Goal: Task Accomplishment & Management: Manage account settings

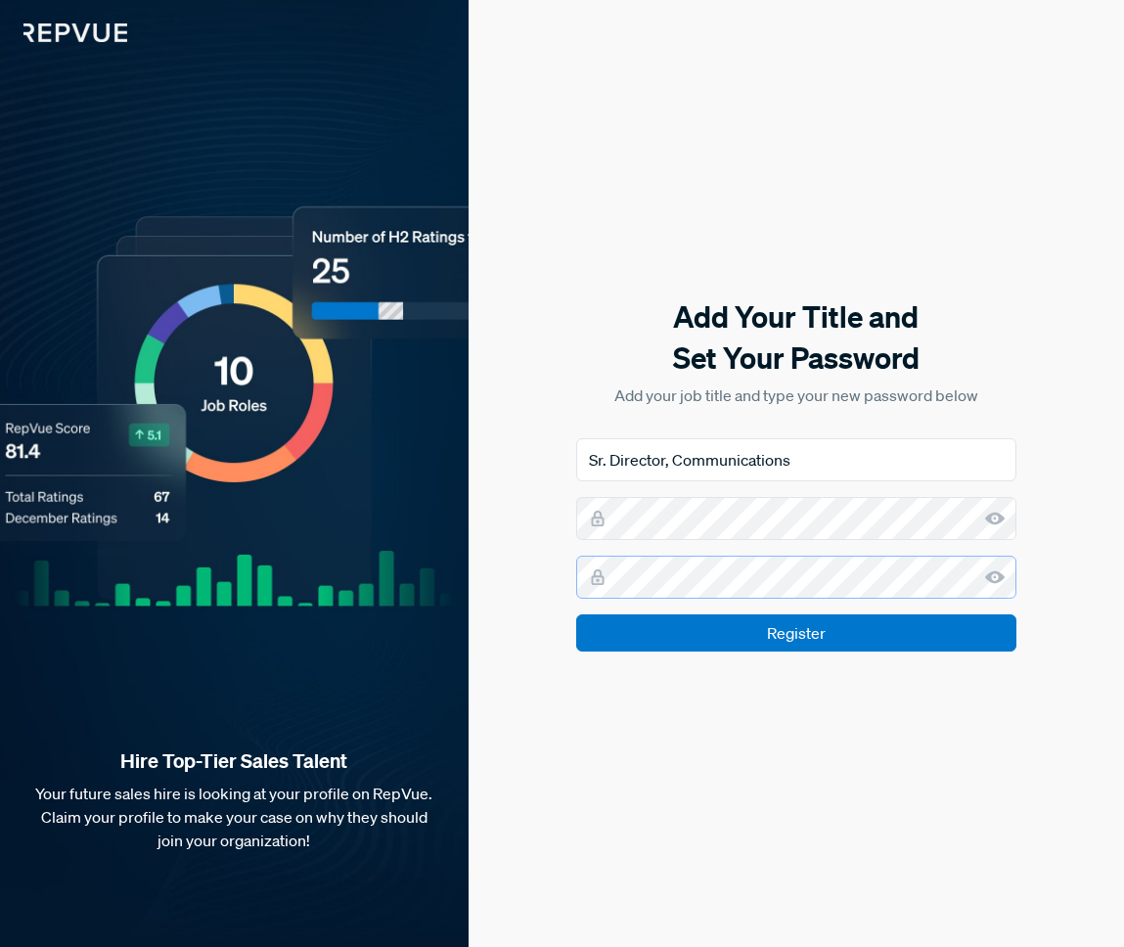
click at [576, 614] on input "Register" at bounding box center [796, 632] width 440 height 37
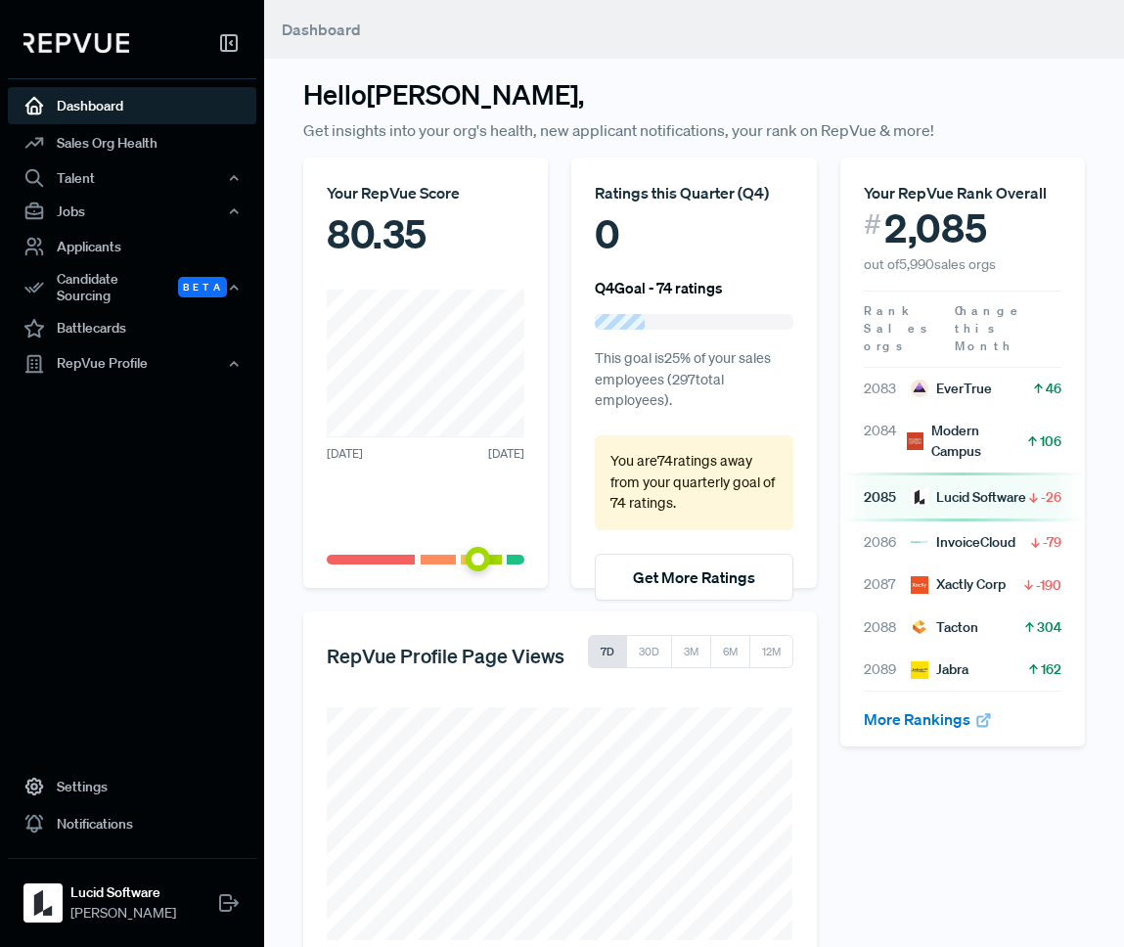
scroll to position [48, 0]
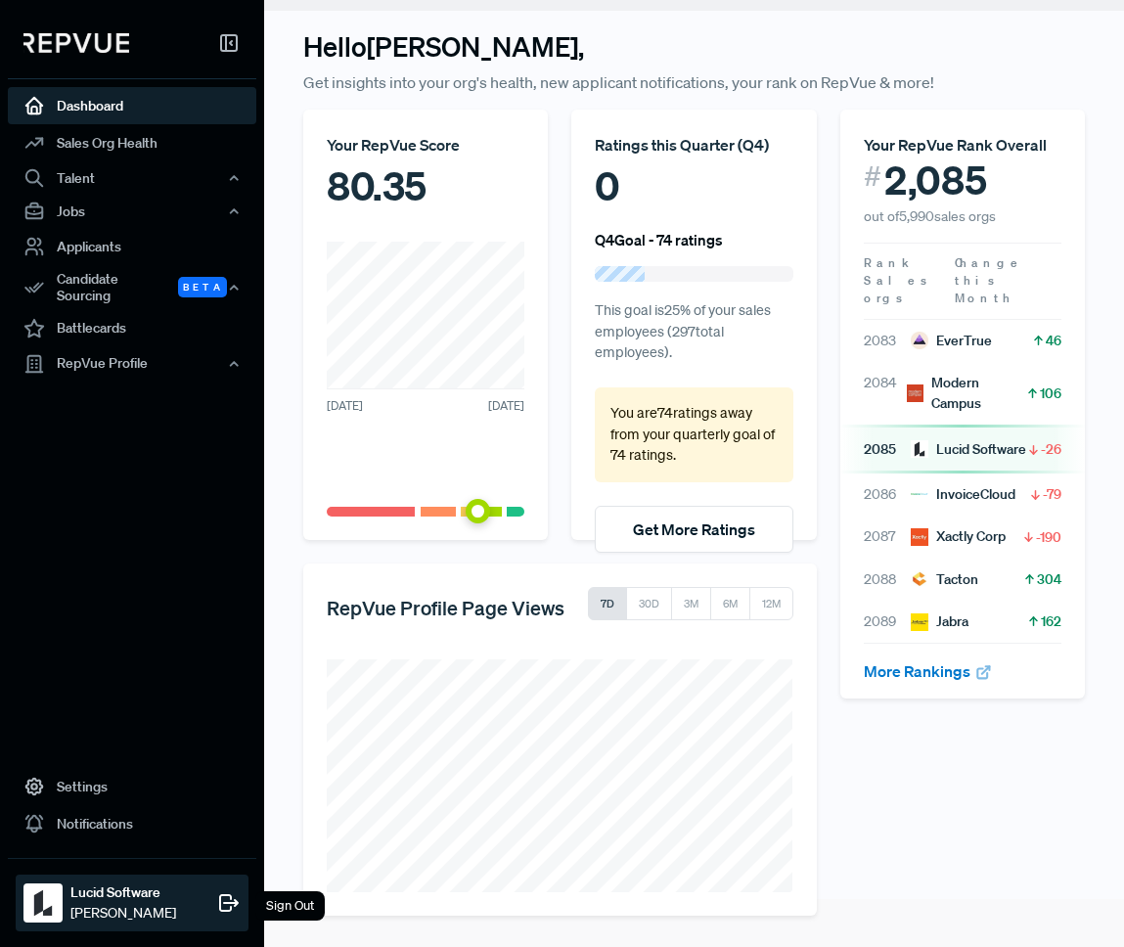
click at [103, 906] on span "[PERSON_NAME]" at bounding box center [123, 913] width 106 height 21
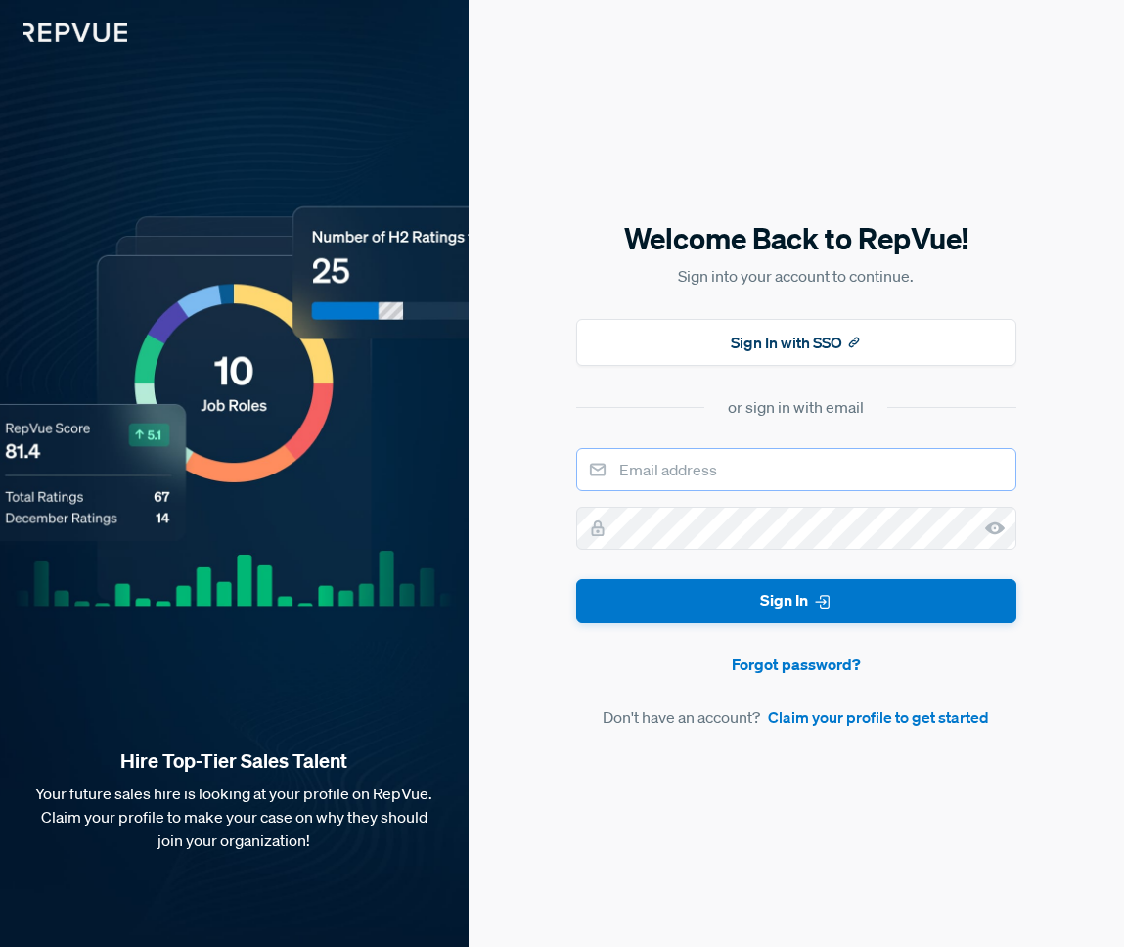
click at [725, 477] on input "email" at bounding box center [796, 469] width 440 height 43
type input "[EMAIL_ADDRESS][DOMAIN_NAME]"
click at [576, 579] on button "Sign In" at bounding box center [796, 601] width 440 height 44
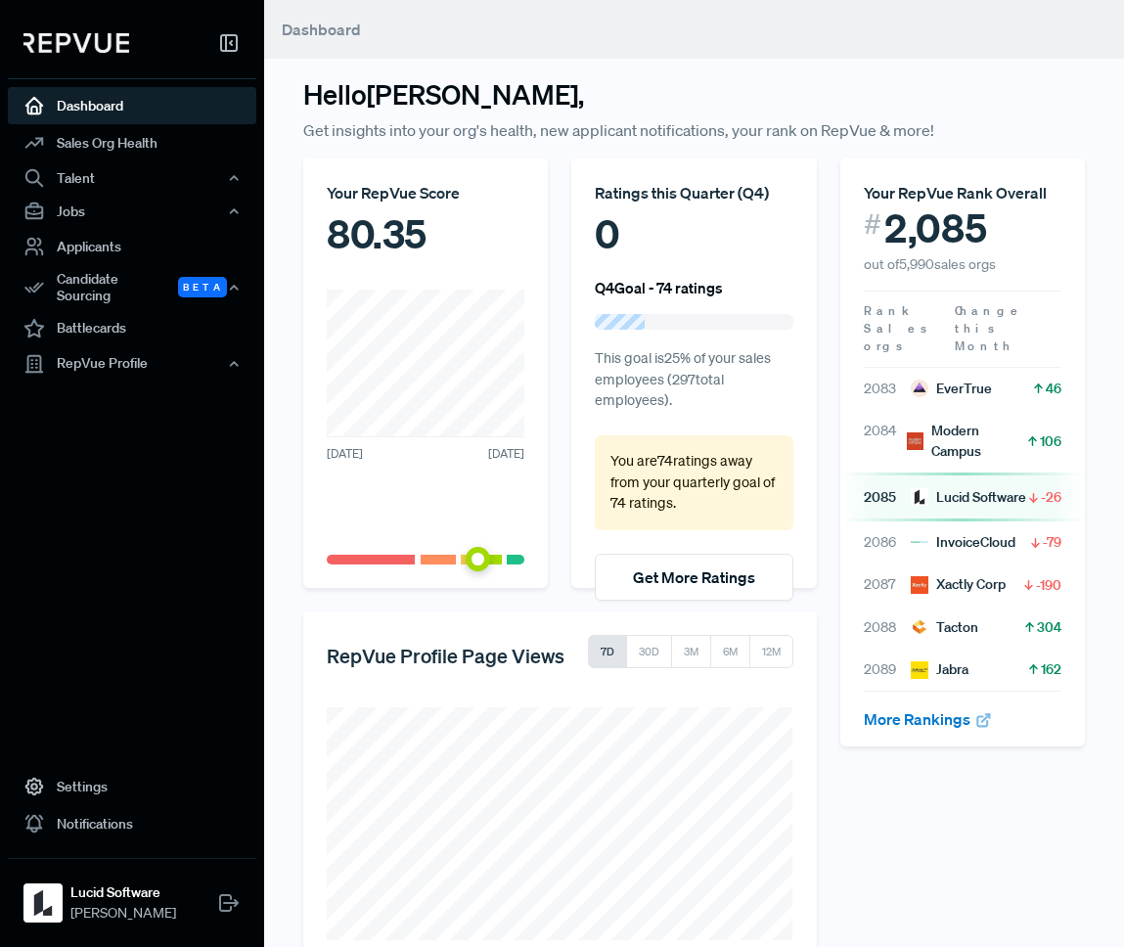
scroll to position [48, 0]
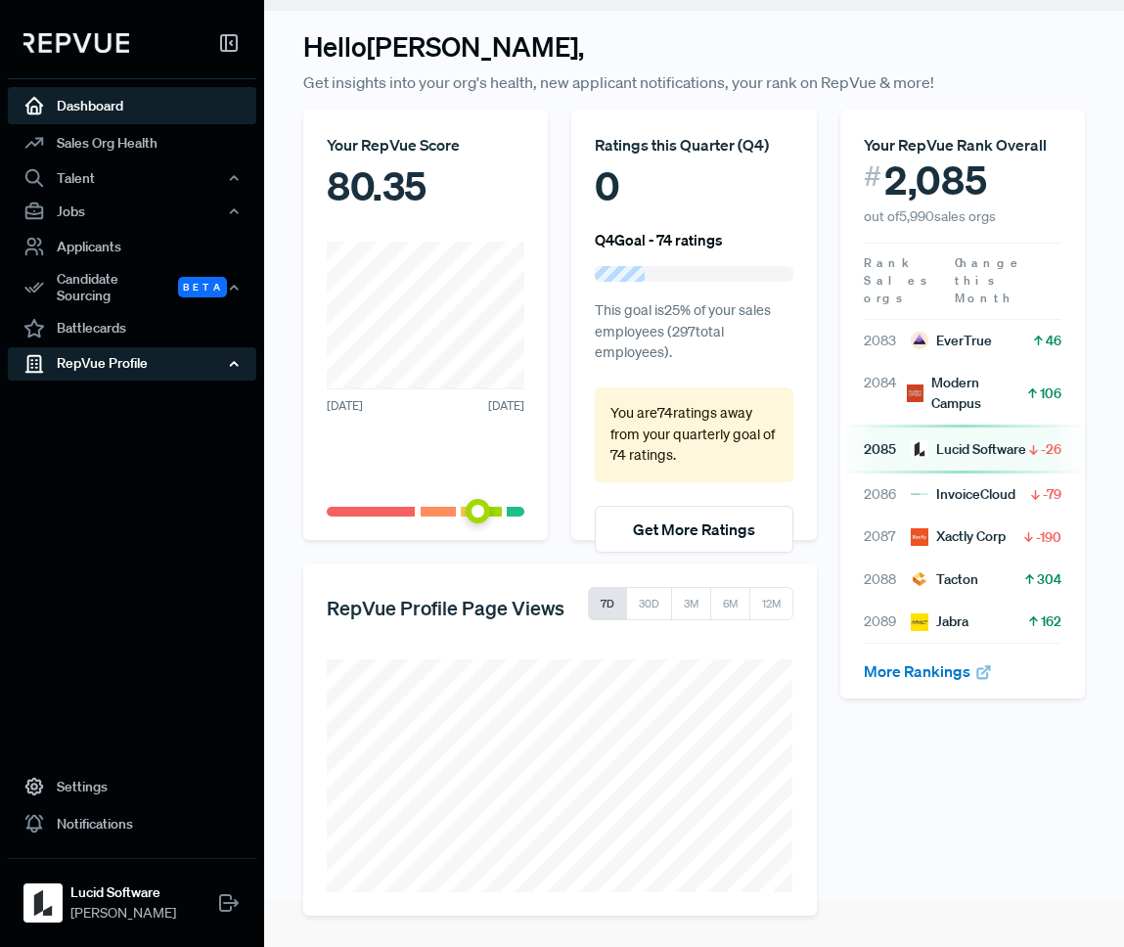
click at [86, 351] on div "RepVue Profile" at bounding box center [132, 363] width 248 height 33
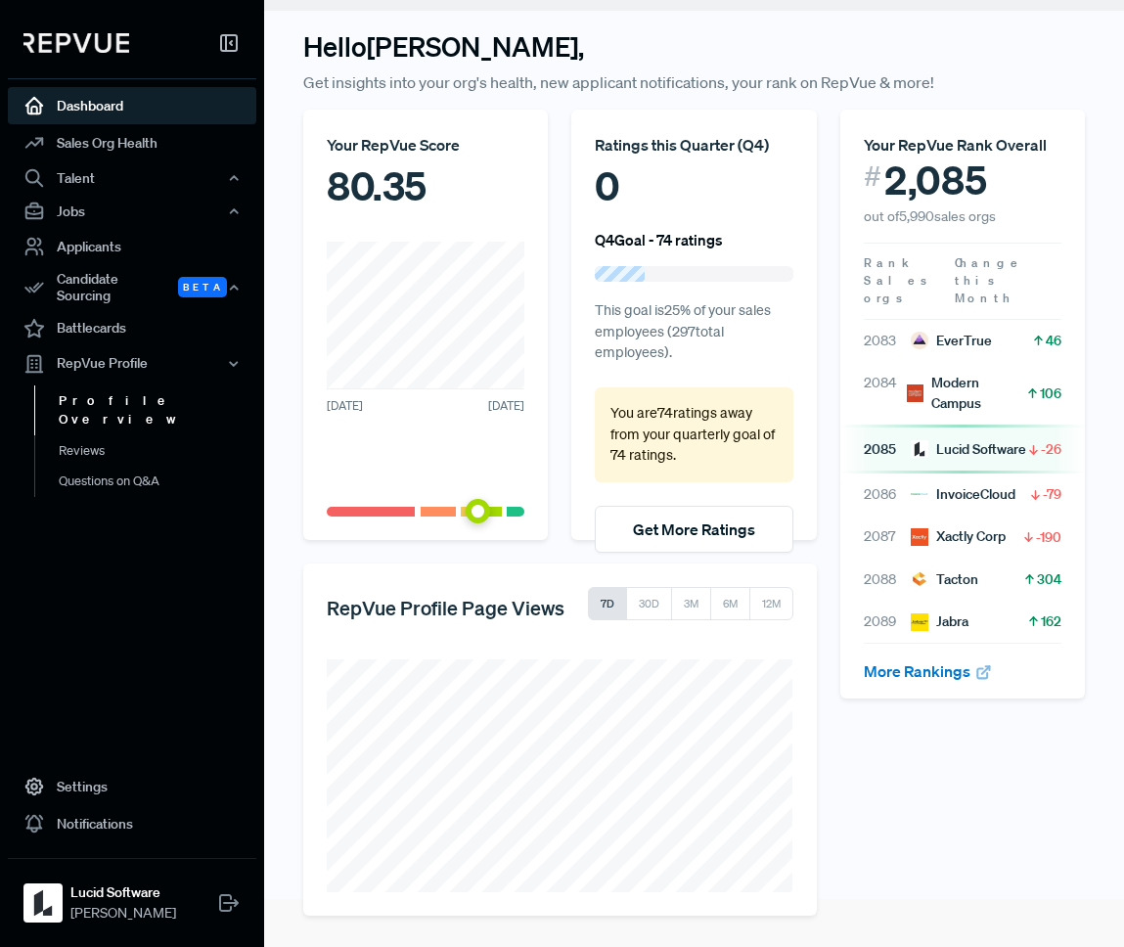
click at [95, 387] on link "Profile Overview" at bounding box center [158, 410] width 248 height 50
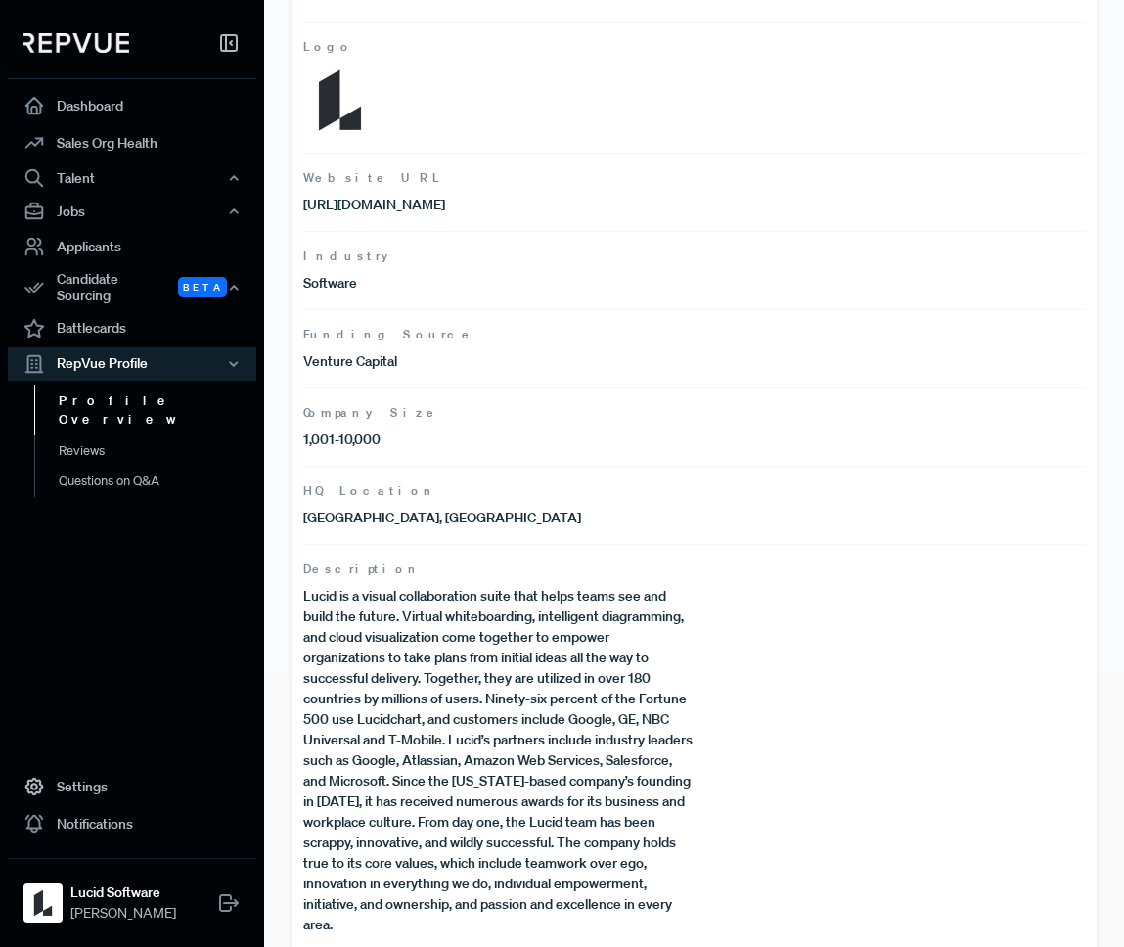
scroll to position [296, 0]
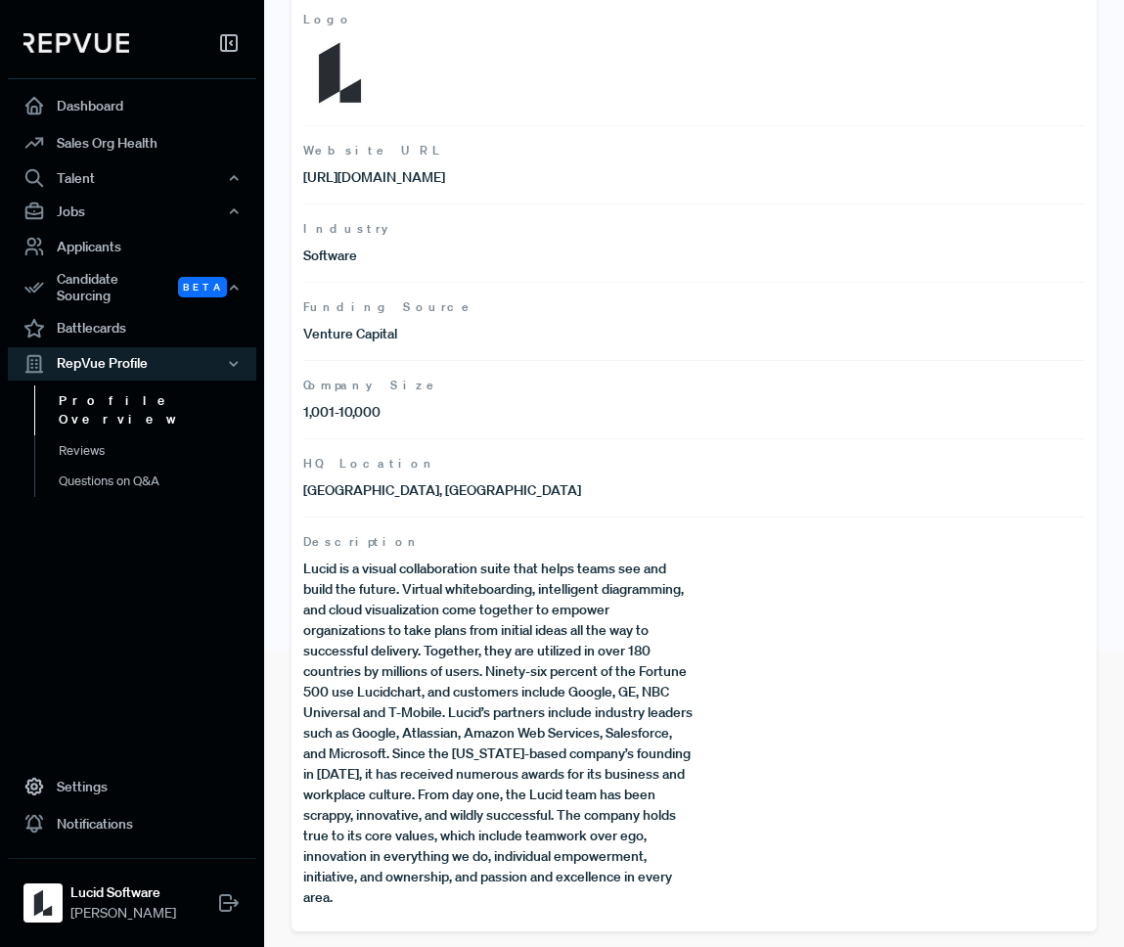
click at [662, 680] on p "Lucid is a visual collaboration suite that helps teams see and build the future…" at bounding box center [498, 732] width 391 height 349
click at [513, 839] on p "Lucid is a visual collaboration suite that helps teams see and build the future…" at bounding box center [498, 732] width 391 height 349
click at [92, 435] on link "Reviews" at bounding box center [158, 450] width 248 height 31
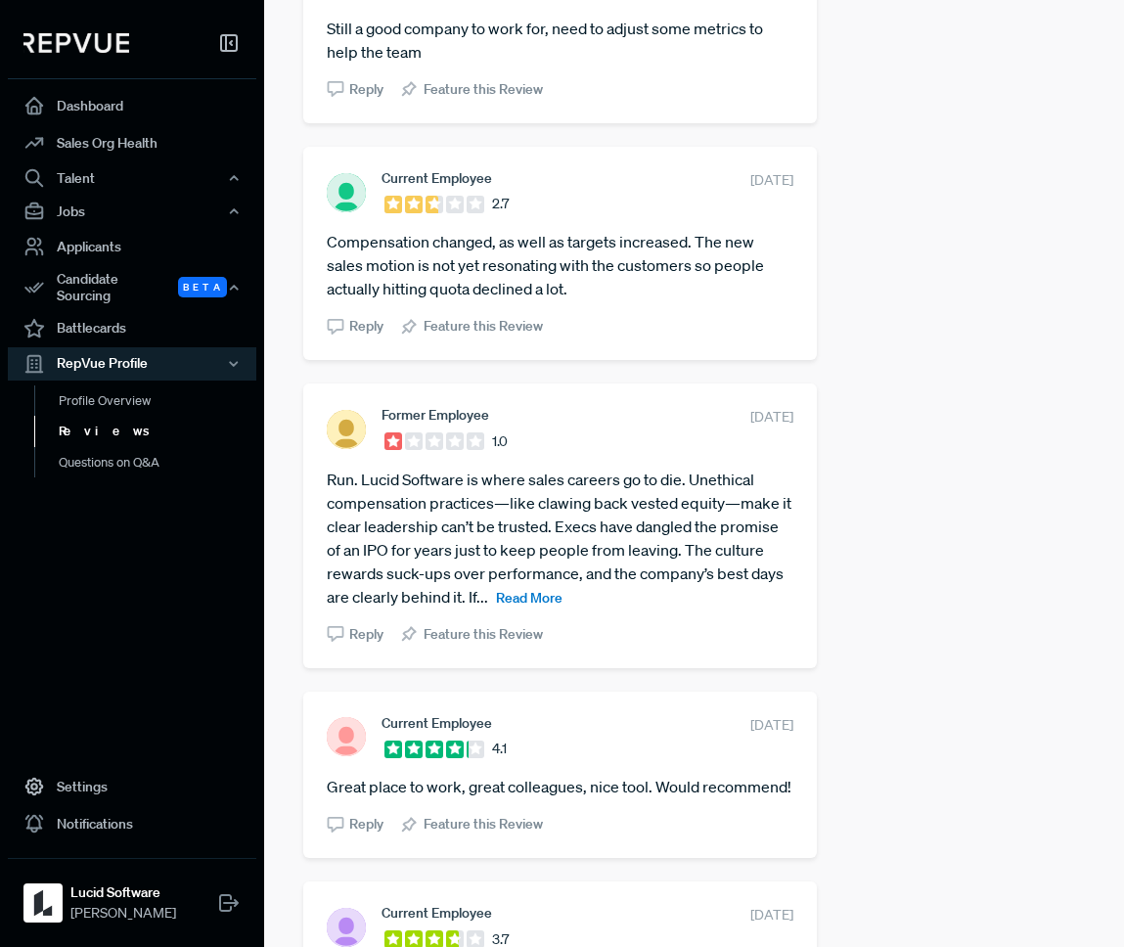
scroll to position [3546, 0]
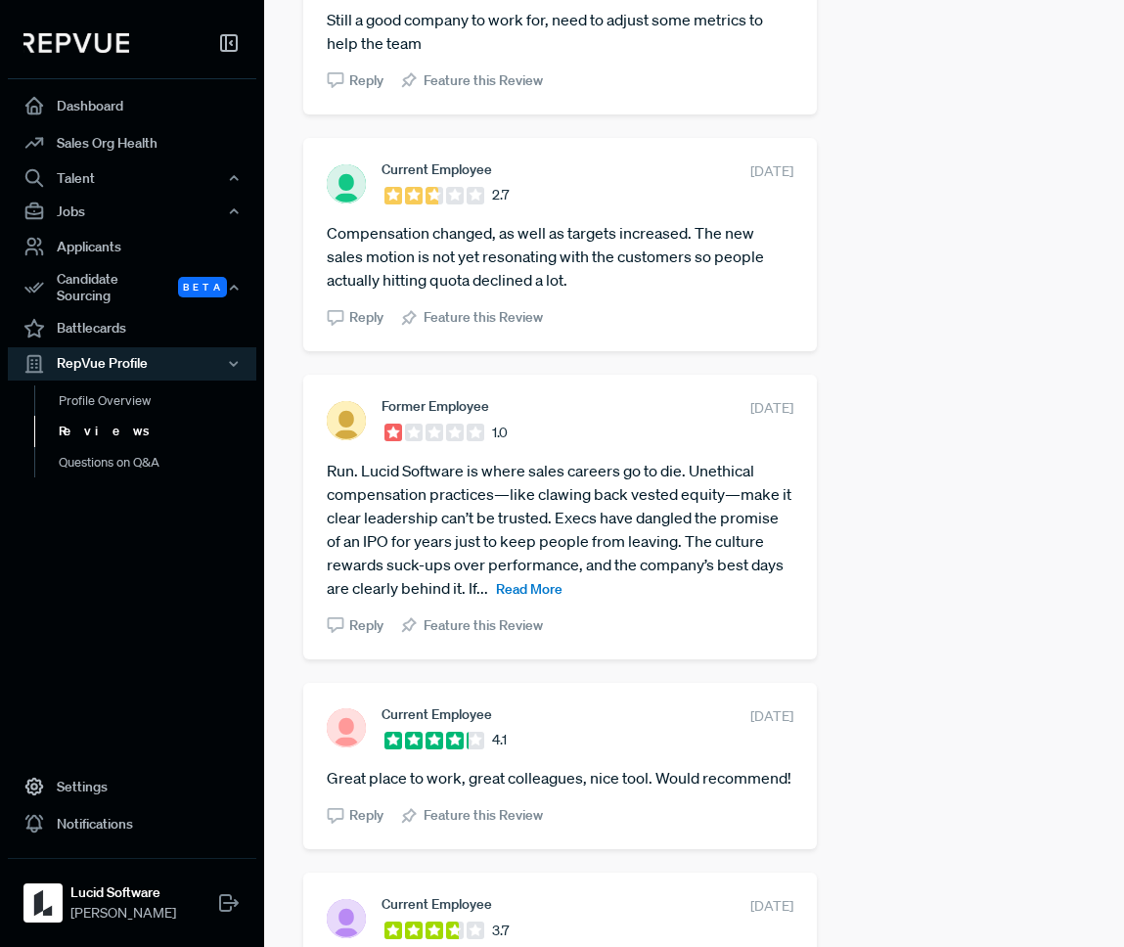
click at [541, 586] on span "Read More" at bounding box center [529, 589] width 66 height 18
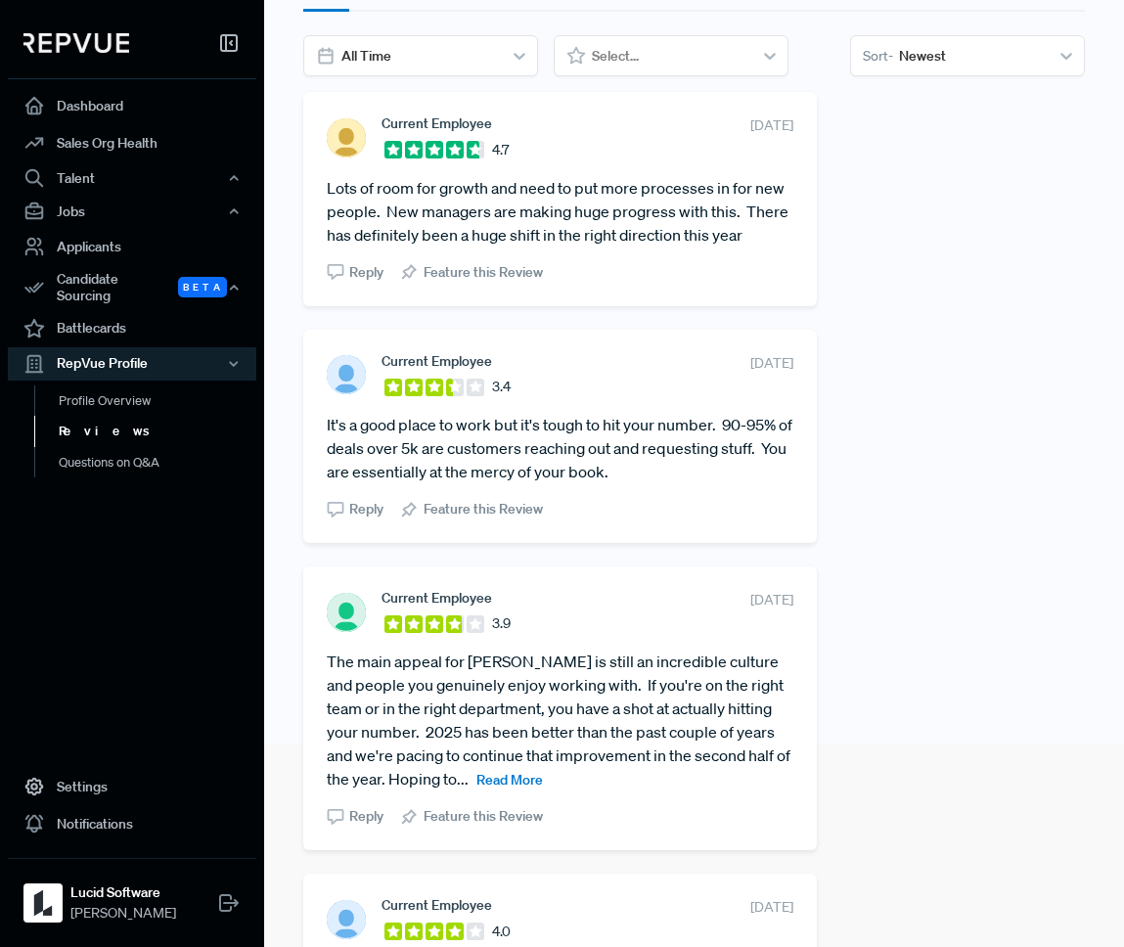
scroll to position [0, 0]
